Goal: Task Accomplishment & Management: Use online tool/utility

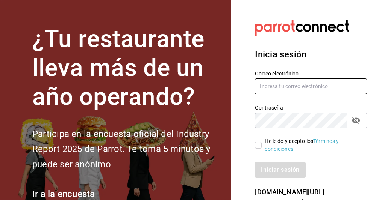
click at [311, 90] on input "text" at bounding box center [311, 87] width 112 height 16
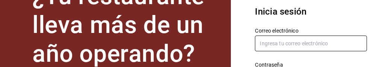
scroll to position [53, 0]
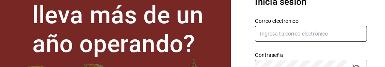
type input "R"
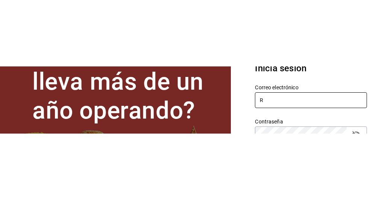
scroll to position [28, 0]
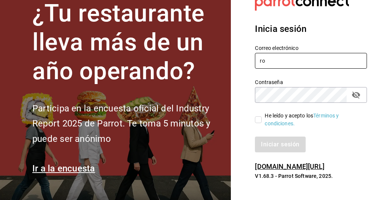
type input "r"
type input "P"
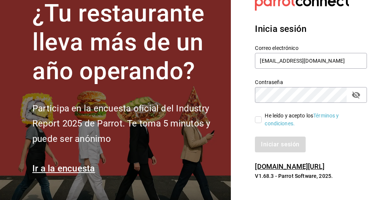
click at [247, 86] on div "Contraseña Contraseña" at bounding box center [306, 86] width 121 height 33
click at [323, 59] on input "pooo@live.com.mx" at bounding box center [311, 61] width 112 height 16
type input "pooo@live.com.mx"
click at [241, 105] on section "Datos incorrectos. Verifica que tu Correo o Contraseña estén bien escritos. Ini…" at bounding box center [308, 87] width 154 height 226
click at [354, 94] on icon "passwordField" at bounding box center [355, 95] width 9 height 9
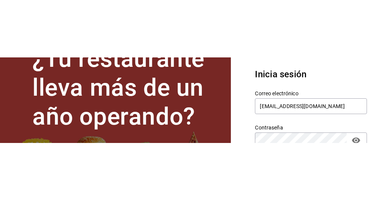
scroll to position [0, 0]
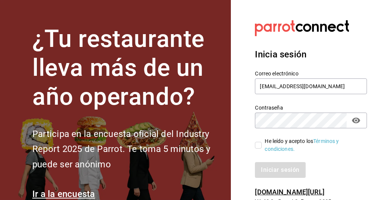
click at [267, 148] on link "Términos y condiciones." at bounding box center [302, 145] width 74 height 14
click at [258, 145] on input "He leído y acepto los Términos y condiciones." at bounding box center [258, 145] width 7 height 7
checkbox input "true"
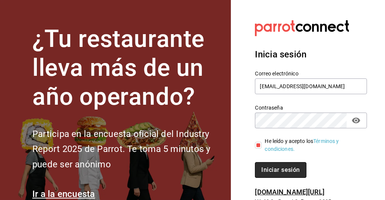
click at [291, 170] on button "Iniciar sesión" at bounding box center [280, 170] width 51 height 16
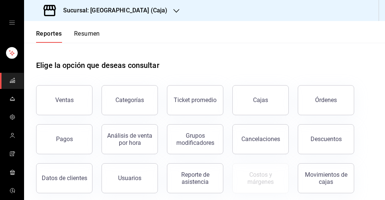
click at [97, 42] on button "Resumen" at bounding box center [87, 36] width 26 height 13
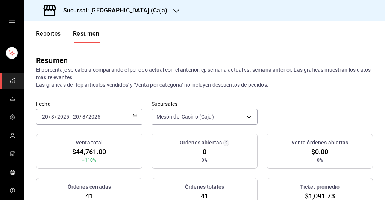
click at [57, 41] on button "Reportes" at bounding box center [48, 36] width 25 height 13
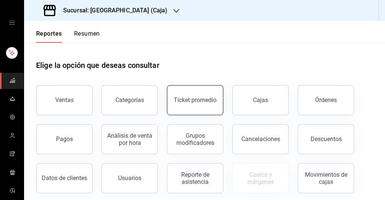
click at [187, 105] on button "Ticket promedio" at bounding box center [195, 100] width 56 height 30
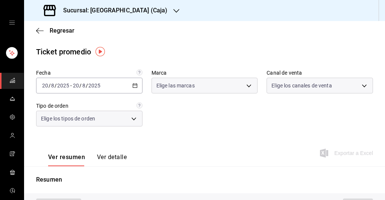
type input "4603dd64-1059-46d7-8fb0-b889588889d5"
type input "PARROT,UBER_EATS,RAPPI,DIDI_FOOD,ONLINE"
type input "a103e55f-73cb-4727-a362-231126d7d137,d20bb503-4079-4584-a485-3f48b93b4545,EXTER…"
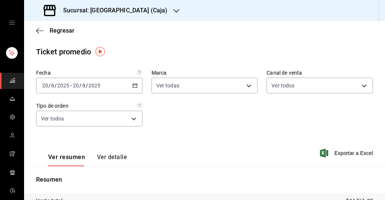
click at [173, 13] on icon "button" at bounding box center [176, 11] width 6 height 6
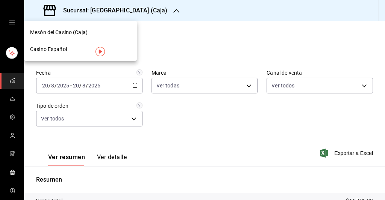
click at [61, 49] on span "Casino Español" at bounding box center [48, 49] width 37 height 8
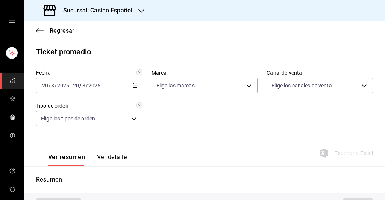
scroll to position [70, 0]
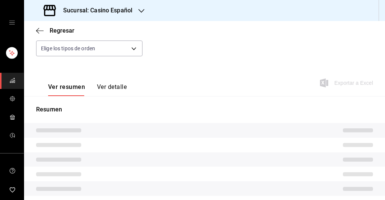
type input "fe06245a-8f86-4a5a-9f15-d6b16e0587cf"
type input "PARROT,UBER_EATS,RAPPI,DIDI_FOOD,ONLINE"
type input "065078e3-213d-448e-93ca-cfb8ebfca619,71390002-e989-4167-af70-94c310f4878c,e5eea…"
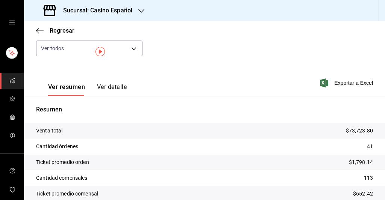
scroll to position [0, 0]
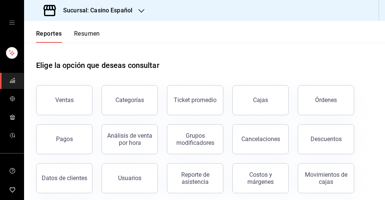
click at [139, 10] on icon "button" at bounding box center [141, 11] width 6 height 4
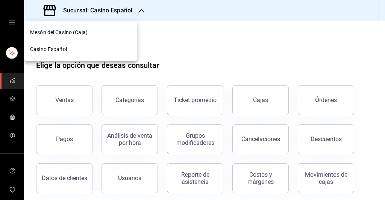
click at [113, 33] on div "Mesón del Casino (Caja)" at bounding box center [80, 33] width 101 height 8
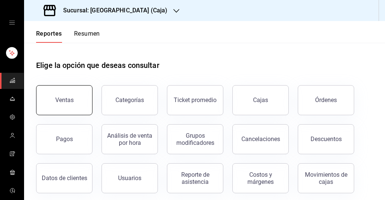
click at [67, 97] on button "Ventas" at bounding box center [64, 100] width 56 height 30
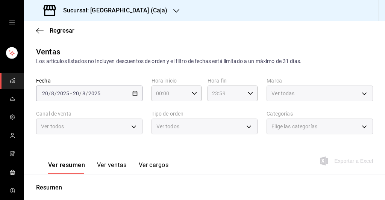
scroll to position [43, 0]
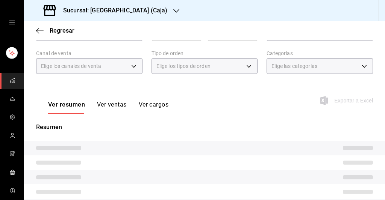
scroll to position [70, 0]
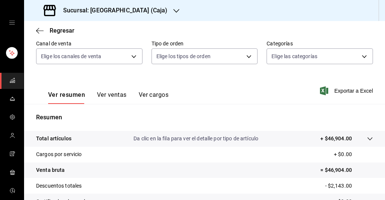
click at [120, 94] on button "Ver ventas" at bounding box center [112, 97] width 30 height 13
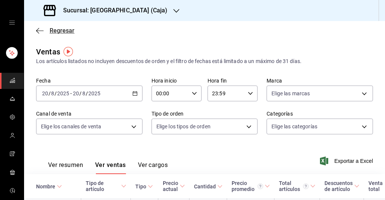
click at [40, 32] on icon "button" at bounding box center [40, 30] width 8 height 7
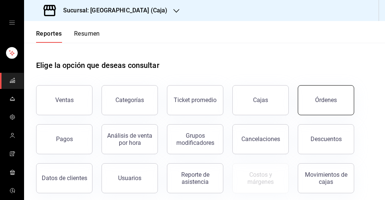
click at [332, 111] on button "Órdenes" at bounding box center [326, 100] width 56 height 30
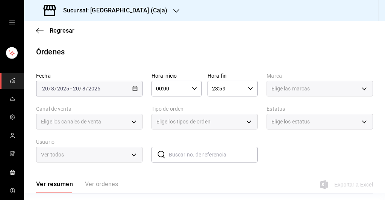
click at [109, 181] on div "Ver resumen Ver órdenes" at bounding box center [77, 187] width 82 height 13
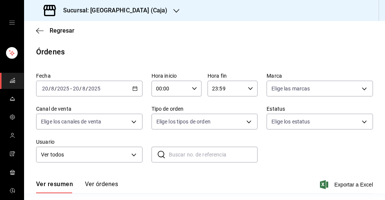
scroll to position [68, 0]
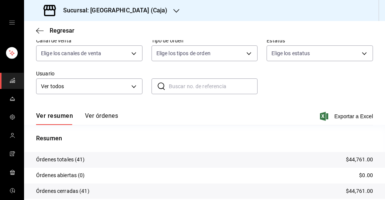
click at [116, 114] on button "Ver órdenes" at bounding box center [101, 118] width 33 height 13
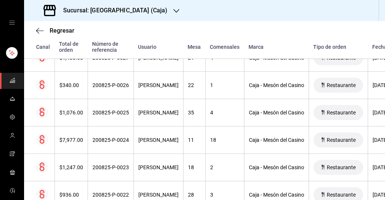
scroll to position [572, 0]
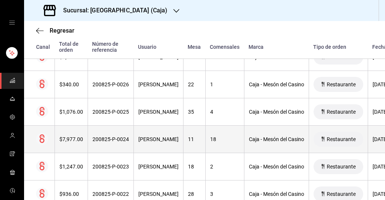
click at [295, 131] on th "Caja - Mesón del Casino" at bounding box center [276, 139] width 65 height 27
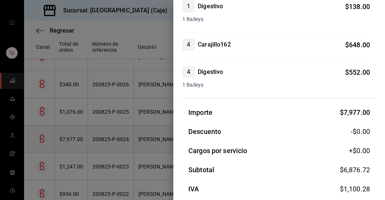
scroll to position [789, 0]
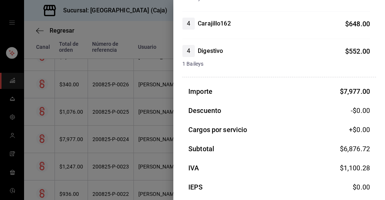
click at [107, 116] on div at bounding box center [192, 100] width 385 height 200
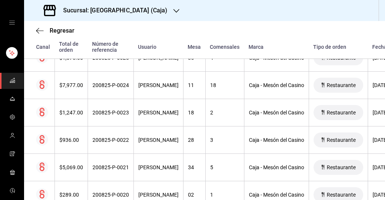
scroll to position [627, 0]
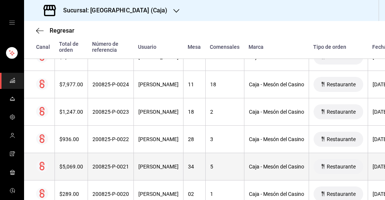
click at [238, 165] on div "5" at bounding box center [224, 167] width 29 height 6
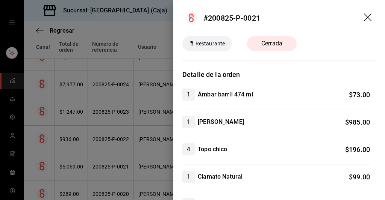
click at [117, 115] on div at bounding box center [192, 100] width 385 height 200
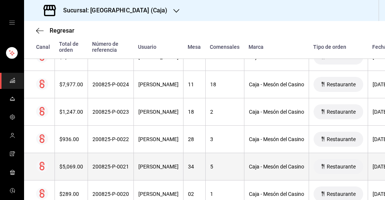
click at [304, 166] on div "Caja - Mesón del Casino" at bounding box center [276, 167] width 55 height 6
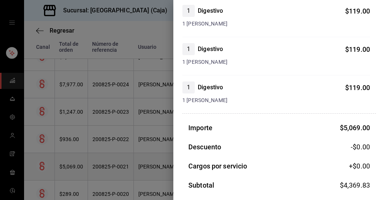
scroll to position [589, 0]
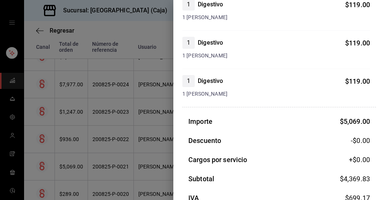
click at [135, 159] on div at bounding box center [192, 100] width 385 height 200
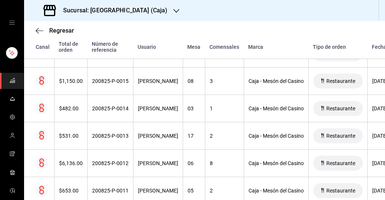
scroll to position [878, 0]
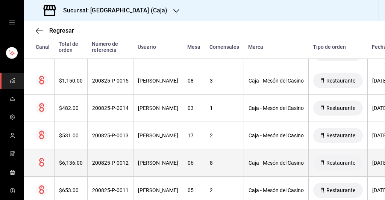
click at [242, 169] on th "8" at bounding box center [224, 163] width 39 height 27
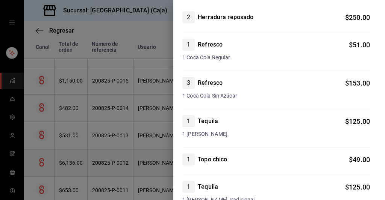
scroll to position [0, 0]
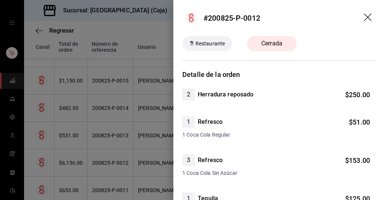
click at [371, 19] on icon "drag" at bounding box center [368, 18] width 9 height 9
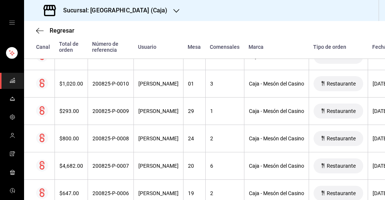
scroll to position [1012, 0]
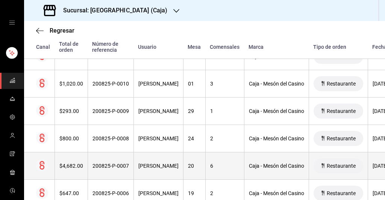
click at [244, 172] on th "6" at bounding box center [224, 166] width 39 height 27
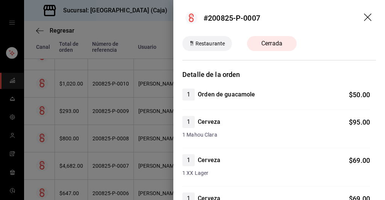
click at [137, 183] on div at bounding box center [192, 100] width 385 height 200
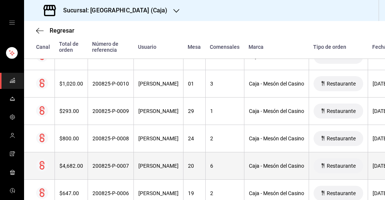
click at [236, 165] on div "6" at bounding box center [224, 166] width 29 height 6
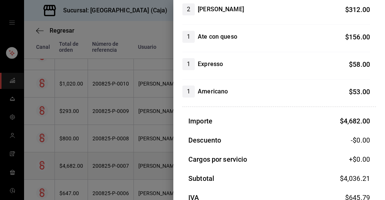
scroll to position [822, 0]
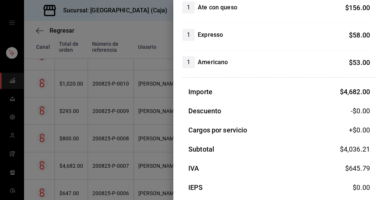
click at [118, 189] on div at bounding box center [192, 100] width 385 height 200
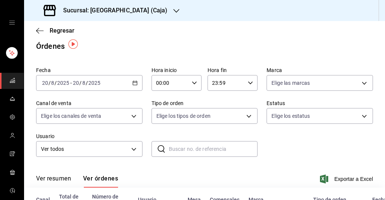
scroll to position [8, 0]
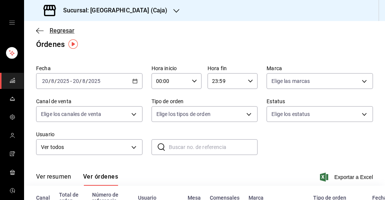
click at [66, 33] on span "Regresar" at bounding box center [62, 30] width 25 height 7
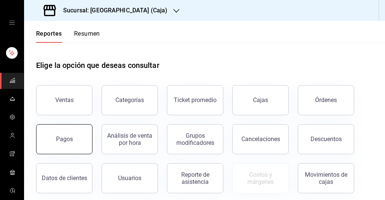
click at [67, 143] on button "Pagos" at bounding box center [64, 139] width 56 height 30
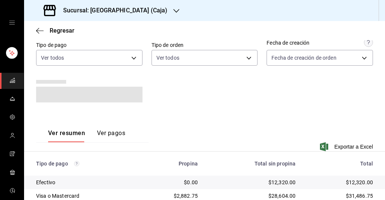
scroll to position [94, 0]
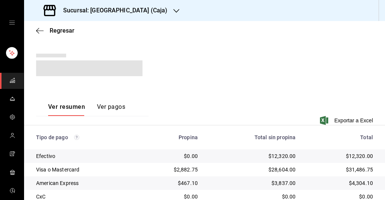
click at [112, 109] on button "Ver pagos" at bounding box center [111, 109] width 28 height 13
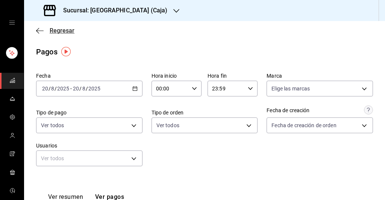
click at [65, 30] on span "Regresar" at bounding box center [62, 30] width 25 height 7
